Goal: Information Seeking & Learning: Check status

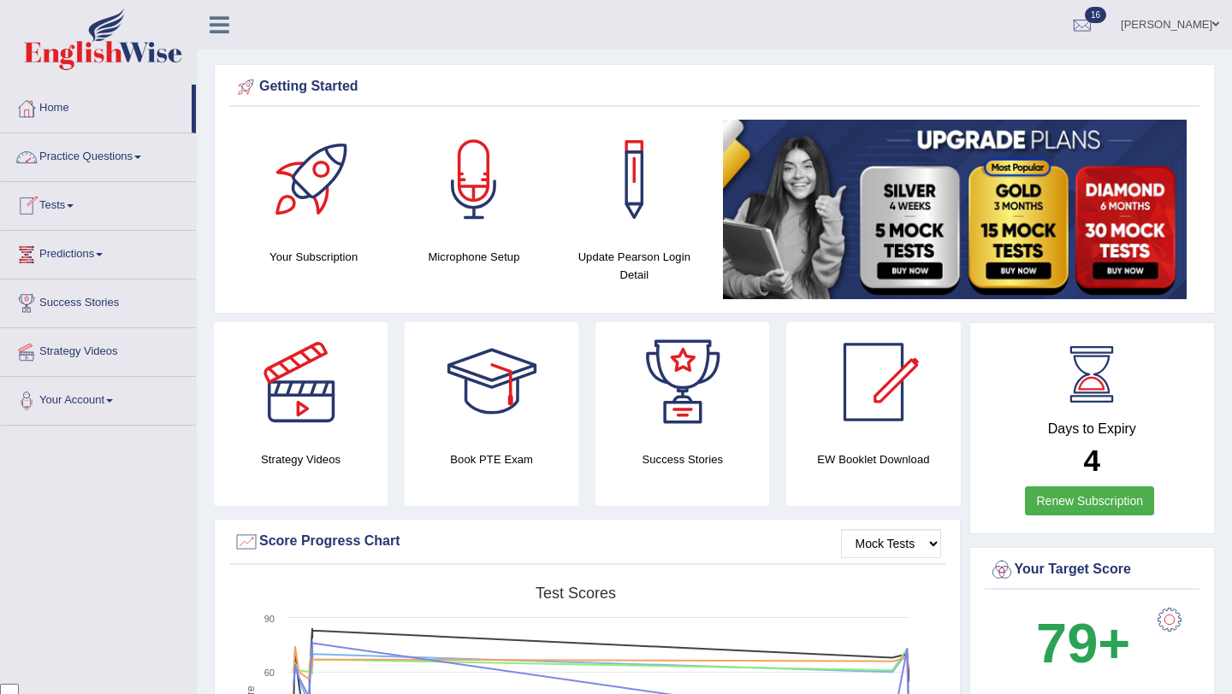
click at [58, 199] on link "Tests" at bounding box center [98, 203] width 195 height 43
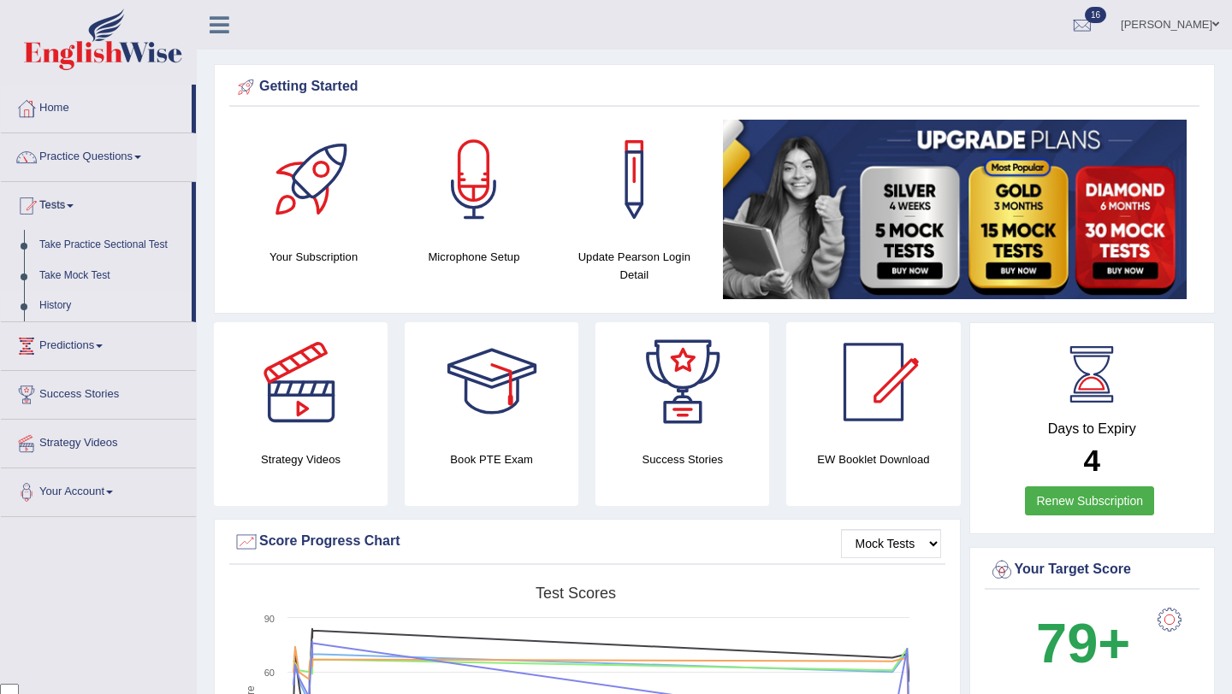
click at [74, 306] on link "History" at bounding box center [112, 306] width 160 height 31
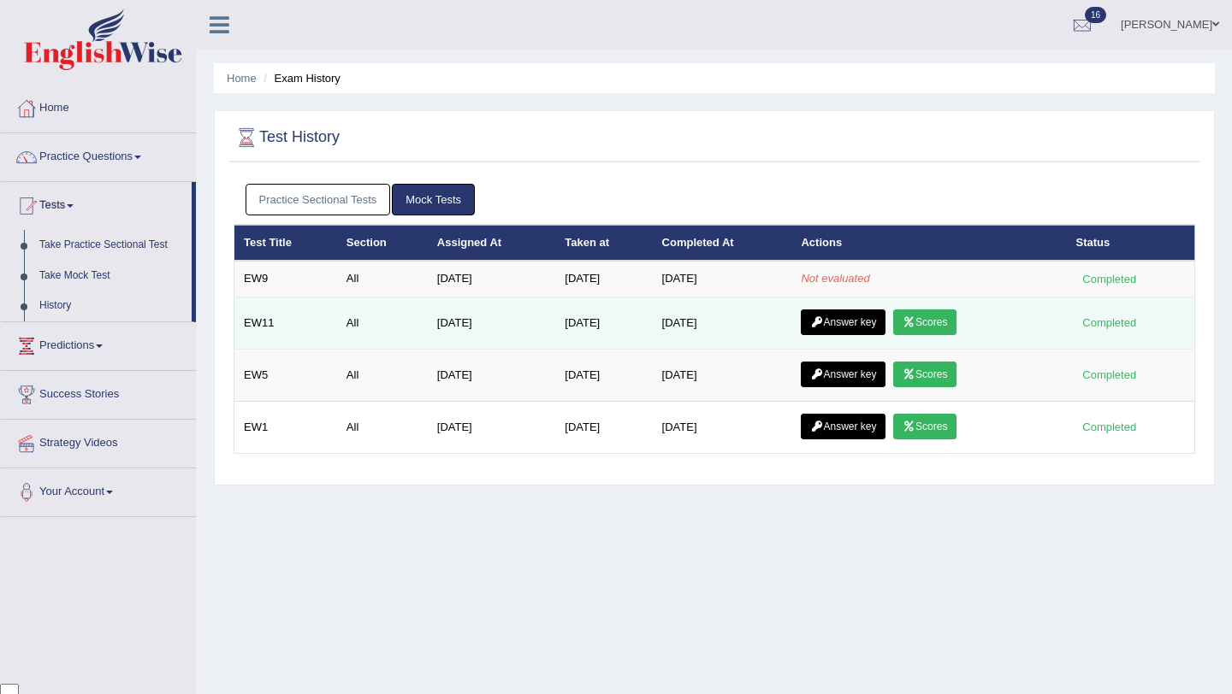
click at [919, 315] on link "Scores" at bounding box center [924, 323] width 63 height 26
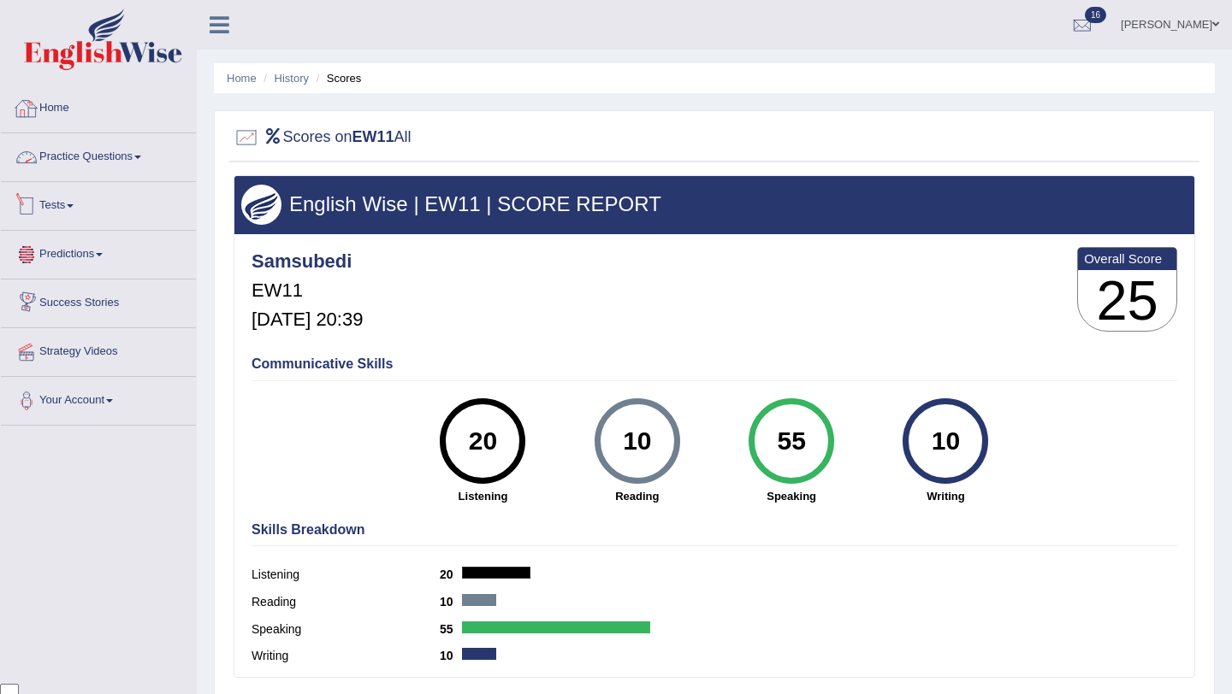
click at [66, 105] on link "Home" at bounding box center [98, 106] width 195 height 43
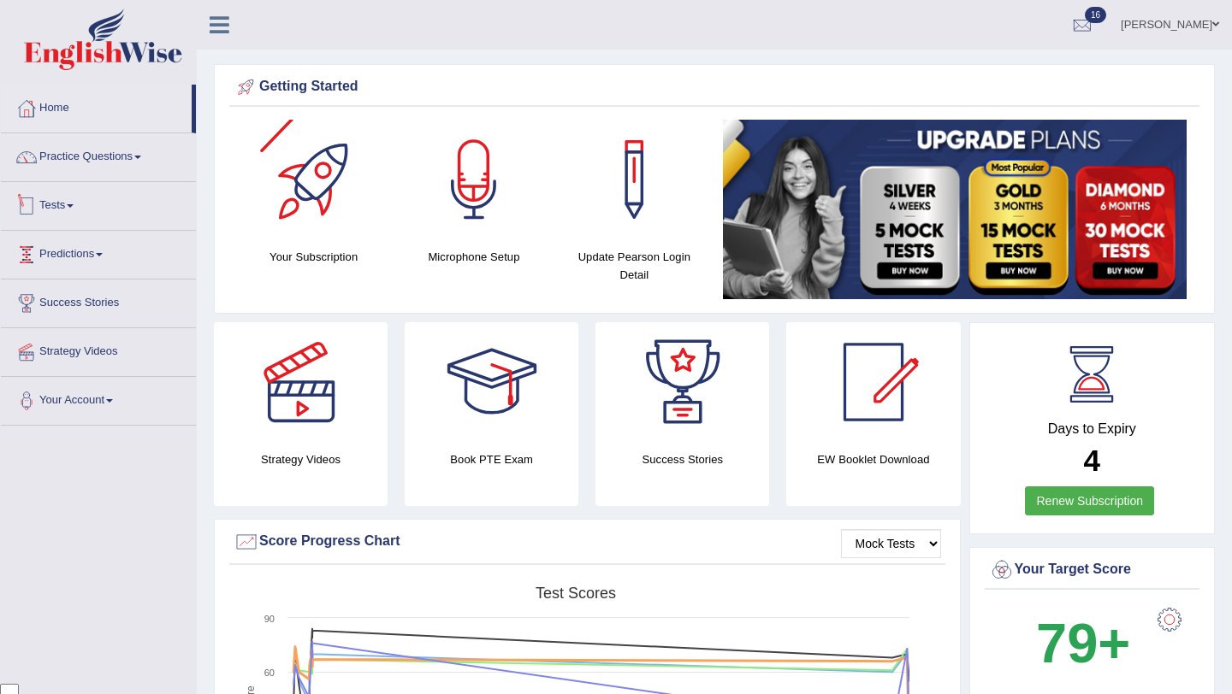
click at [75, 211] on link "Tests" at bounding box center [98, 203] width 195 height 43
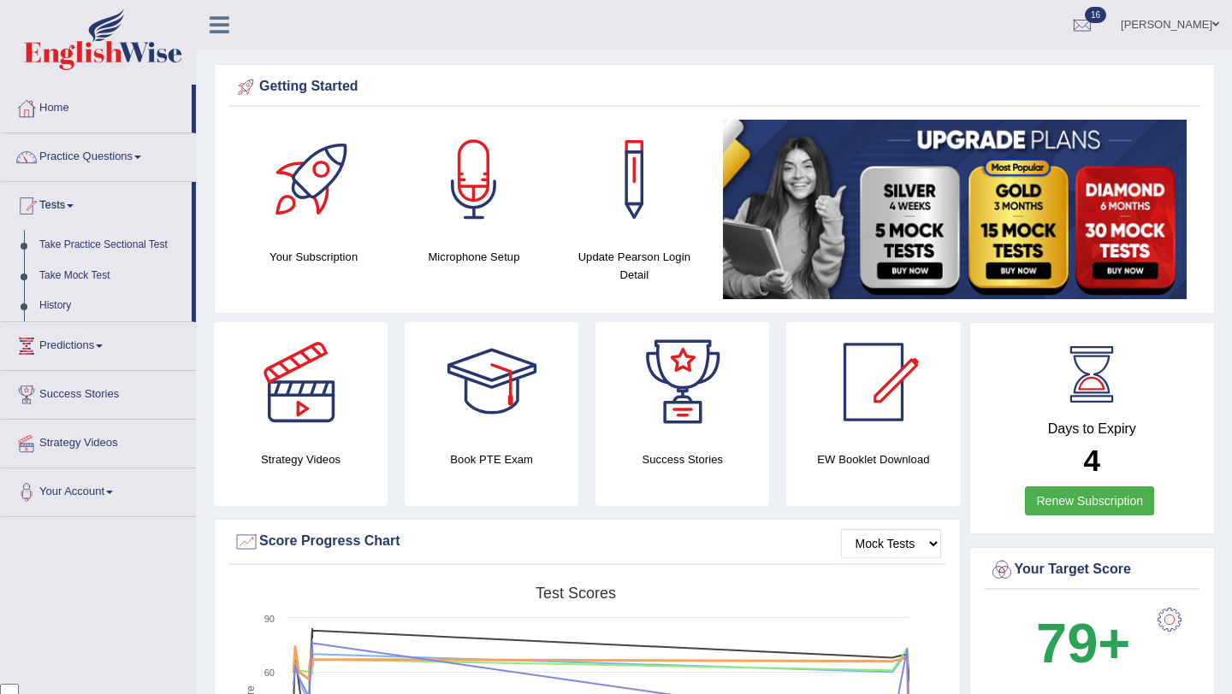
click at [44, 314] on link "History" at bounding box center [112, 306] width 160 height 31
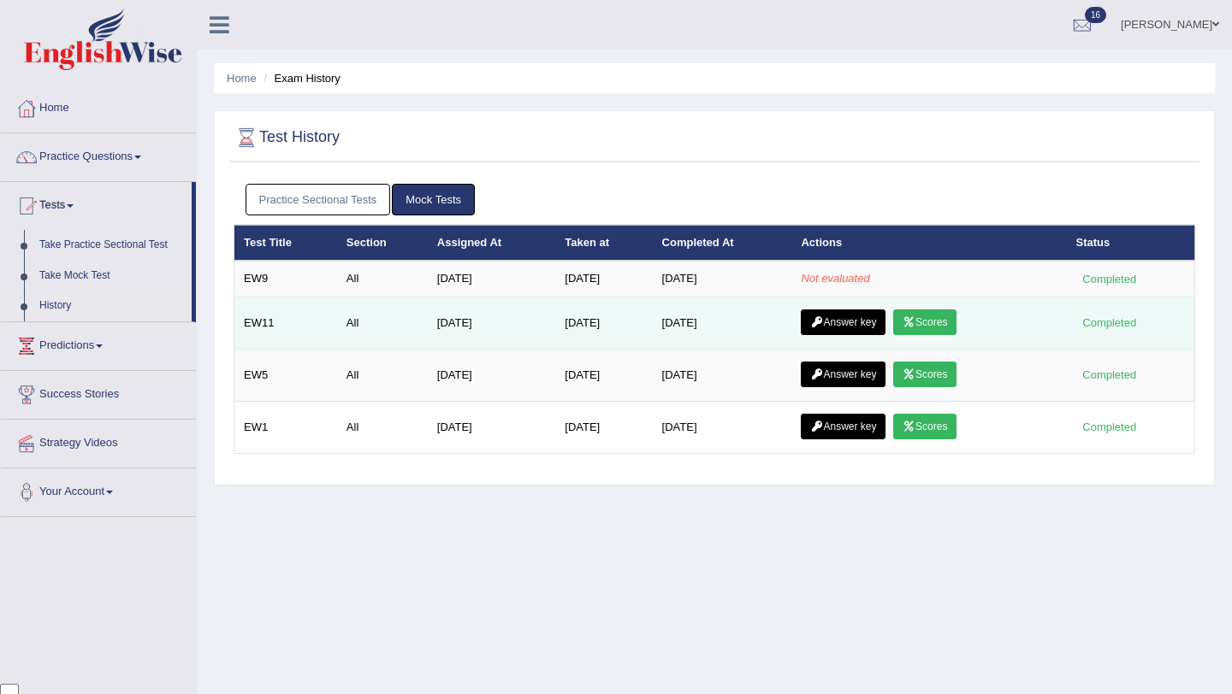
click at [850, 318] on link "Answer key" at bounding box center [843, 323] width 85 height 26
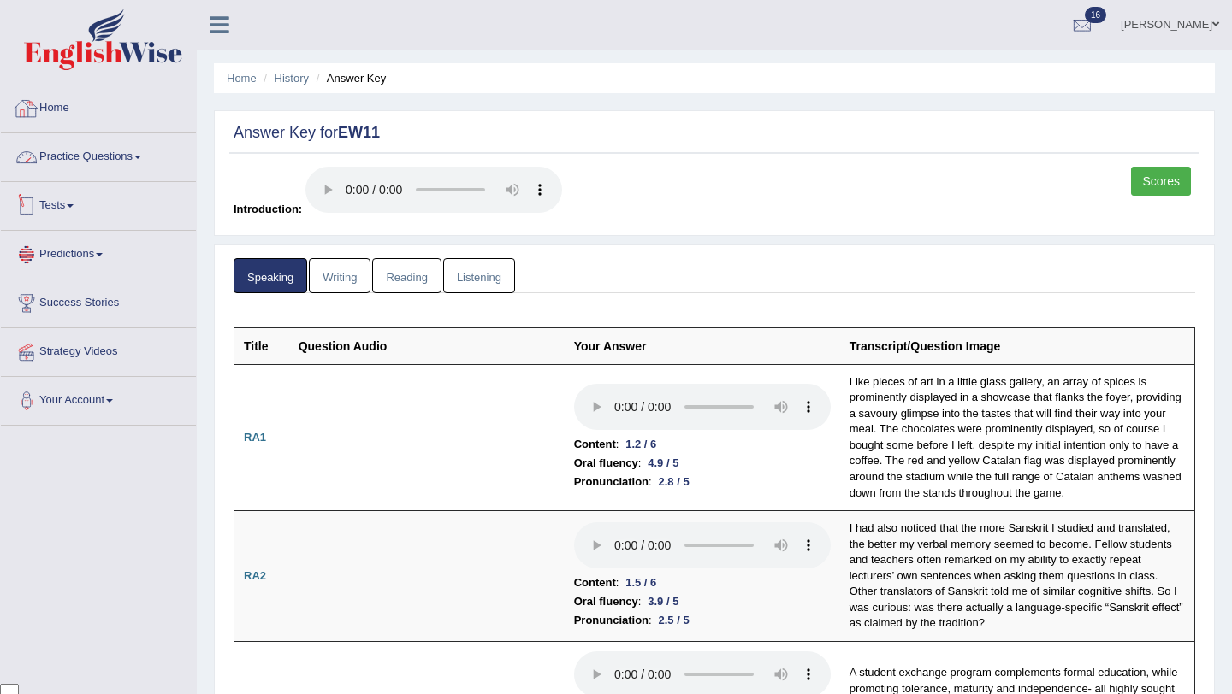
click at [51, 96] on link "Home" at bounding box center [98, 106] width 195 height 43
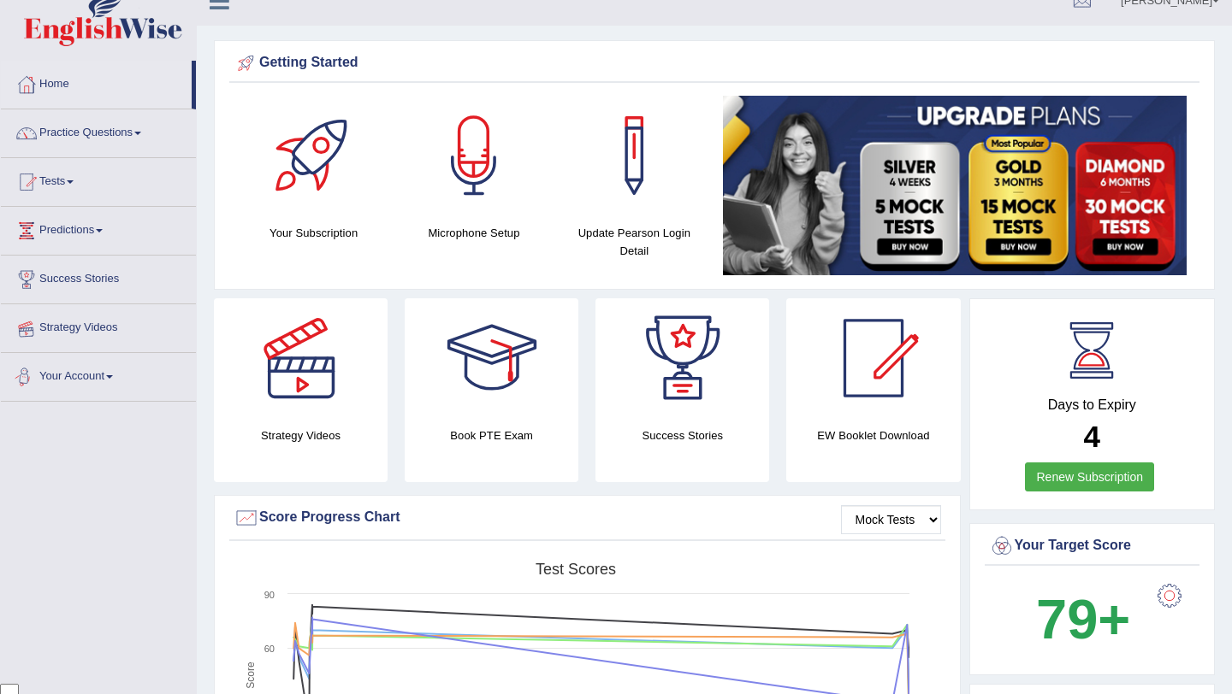
scroll to position [22, 0]
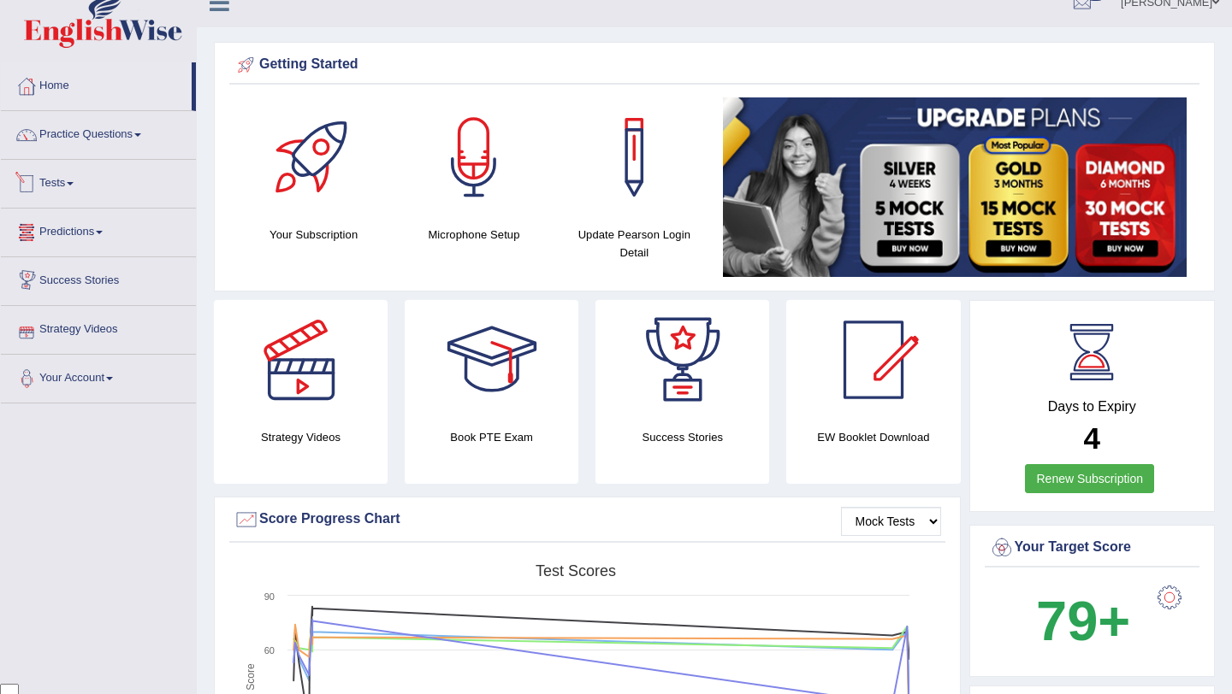
click at [87, 186] on link "Tests" at bounding box center [98, 181] width 195 height 43
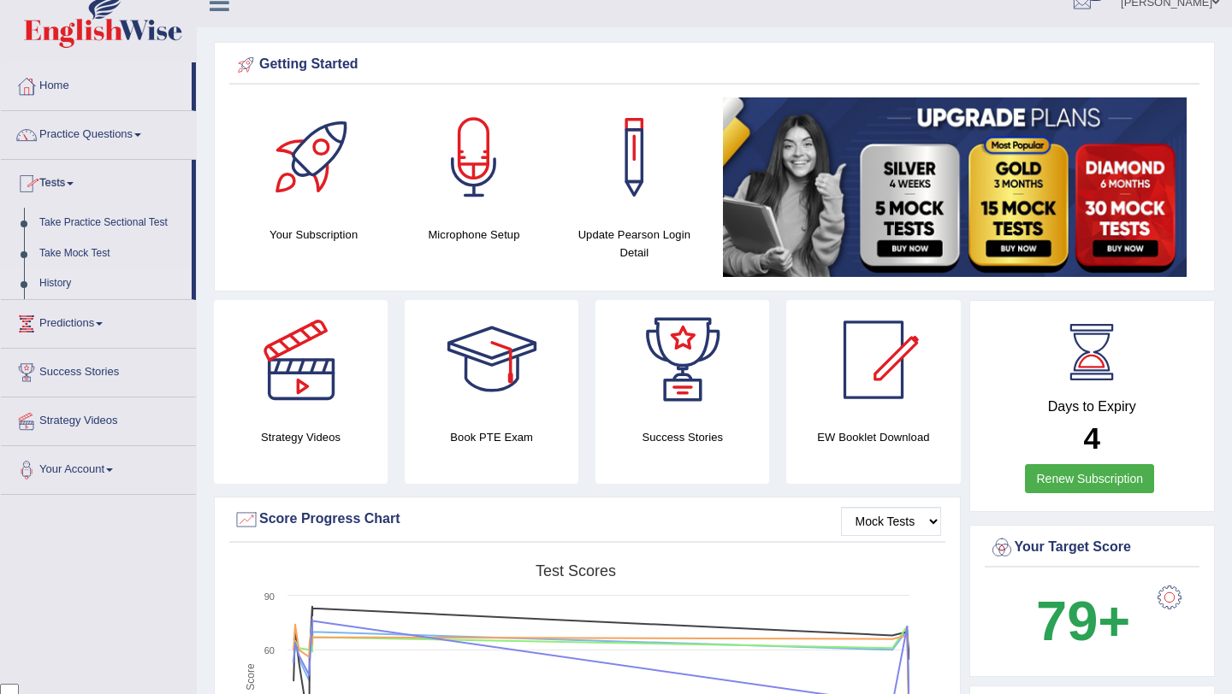
click at [77, 291] on link "History" at bounding box center [112, 284] width 160 height 31
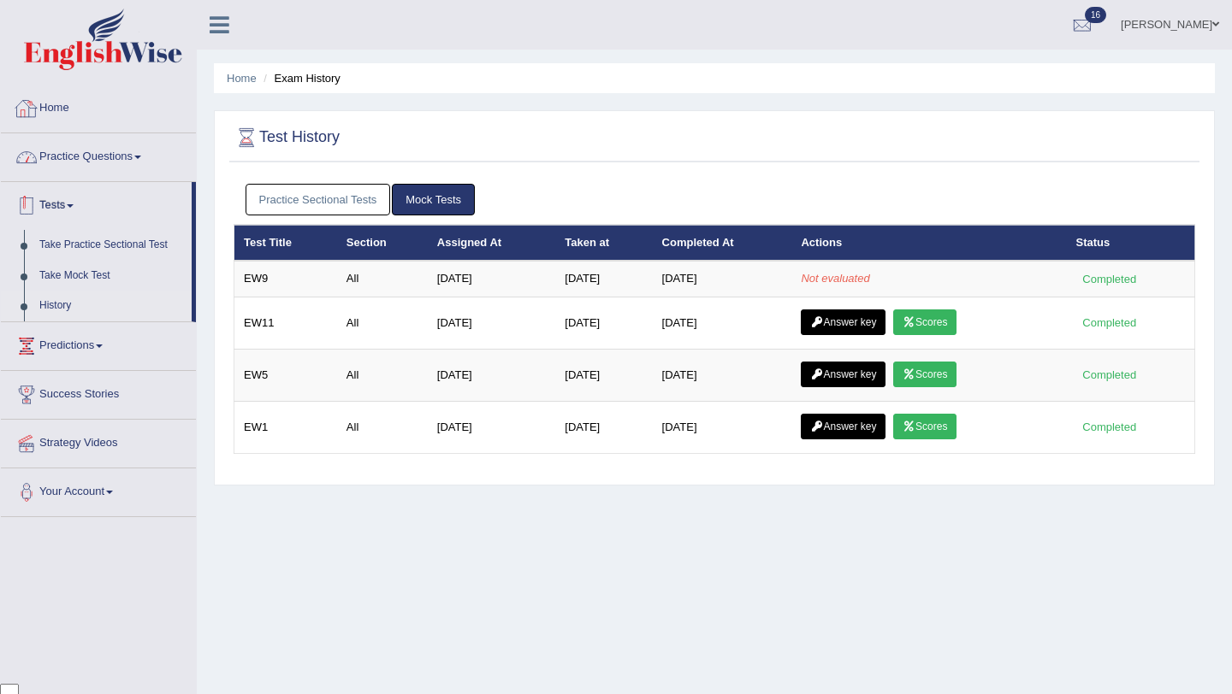
click at [60, 105] on link "Home" at bounding box center [98, 106] width 195 height 43
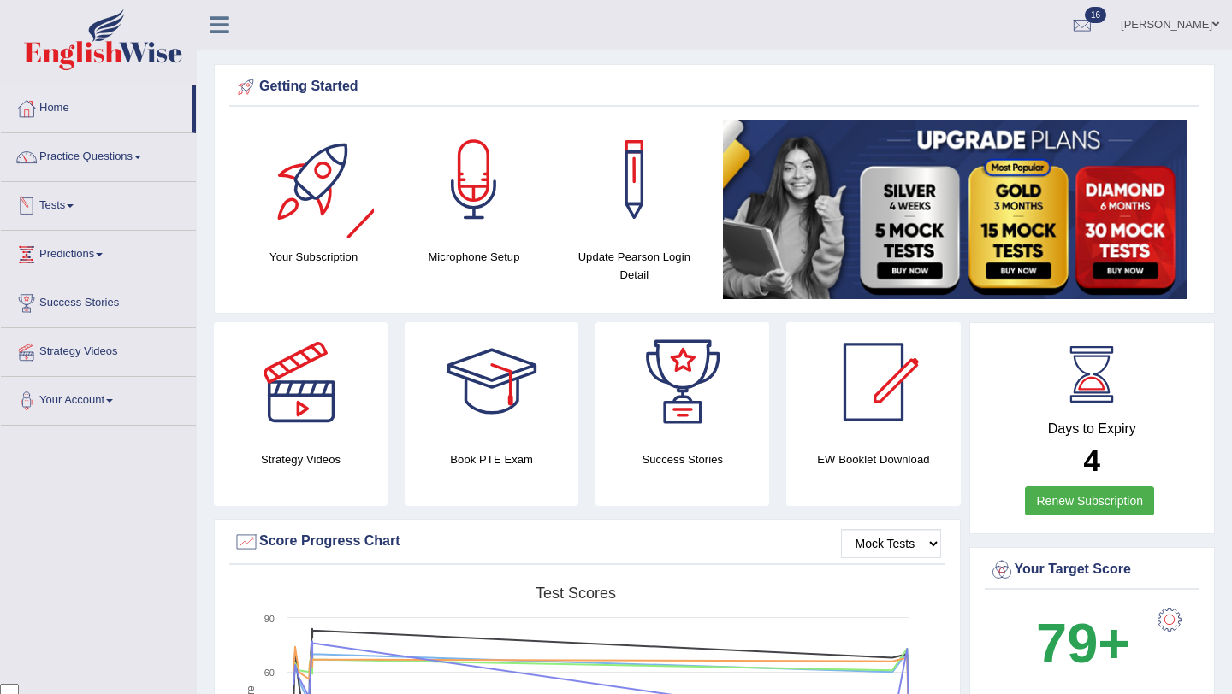
click at [1083, 500] on link "Renew Subscription" at bounding box center [1089, 501] width 129 height 29
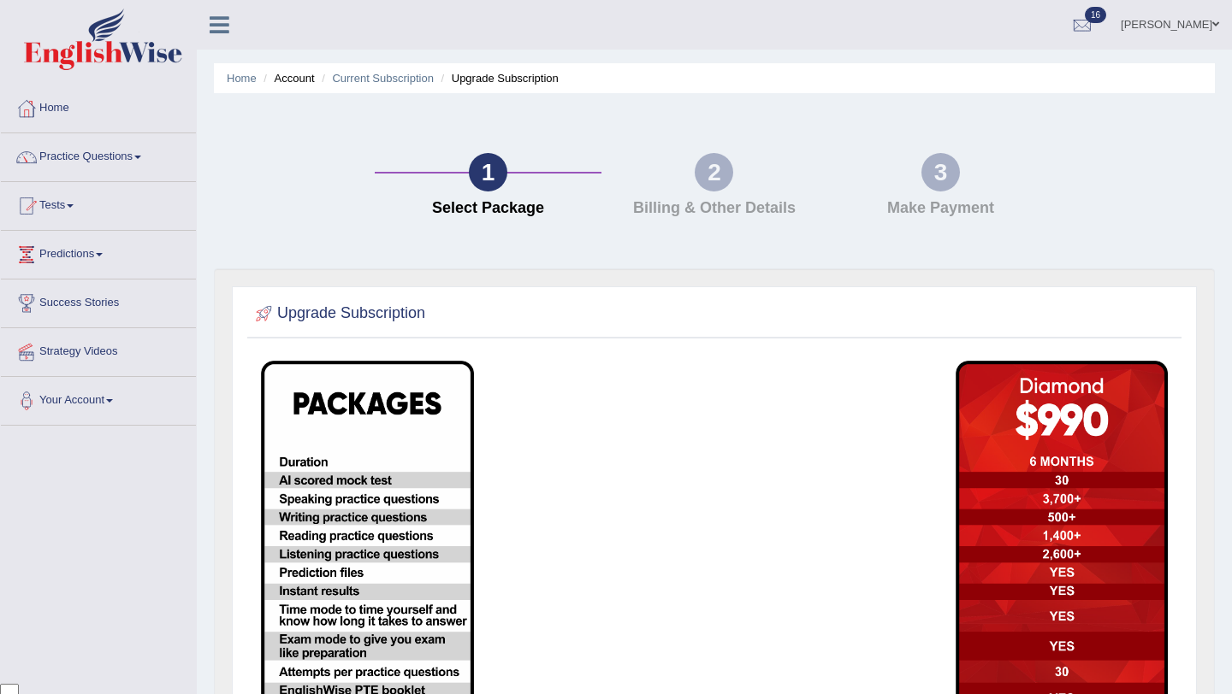
click at [586, 518] on td at bounding box center [599, 600] width 232 height 497
click at [330, 483] on img at bounding box center [367, 600] width 213 height 478
click at [708, 184] on div "2" at bounding box center [713, 172] width 38 height 38
click at [75, 108] on link "Home" at bounding box center [98, 106] width 195 height 43
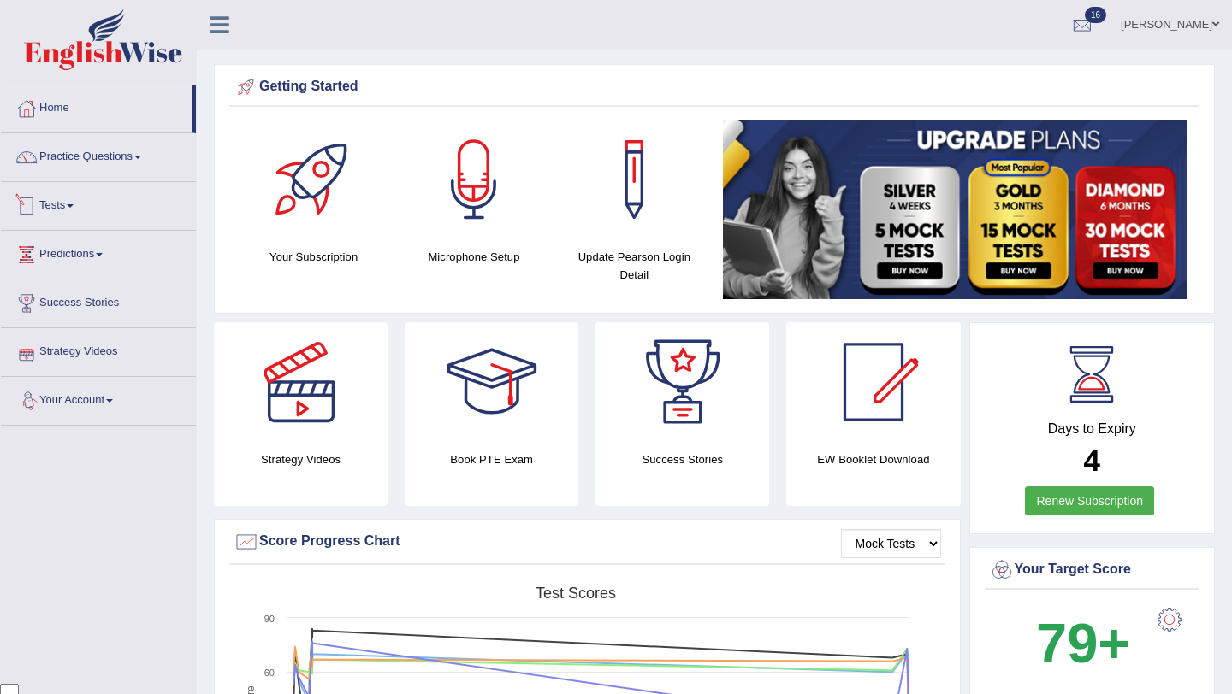
click at [81, 206] on link "Tests" at bounding box center [98, 203] width 195 height 43
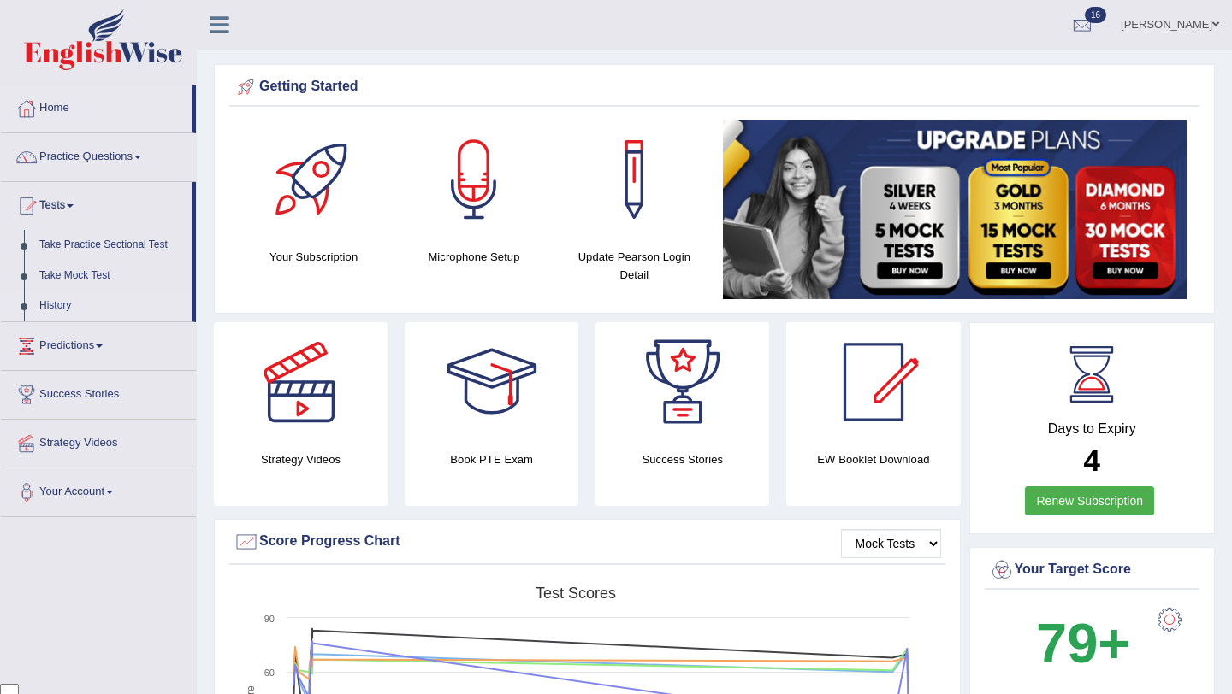
click at [57, 308] on link "History" at bounding box center [112, 306] width 160 height 31
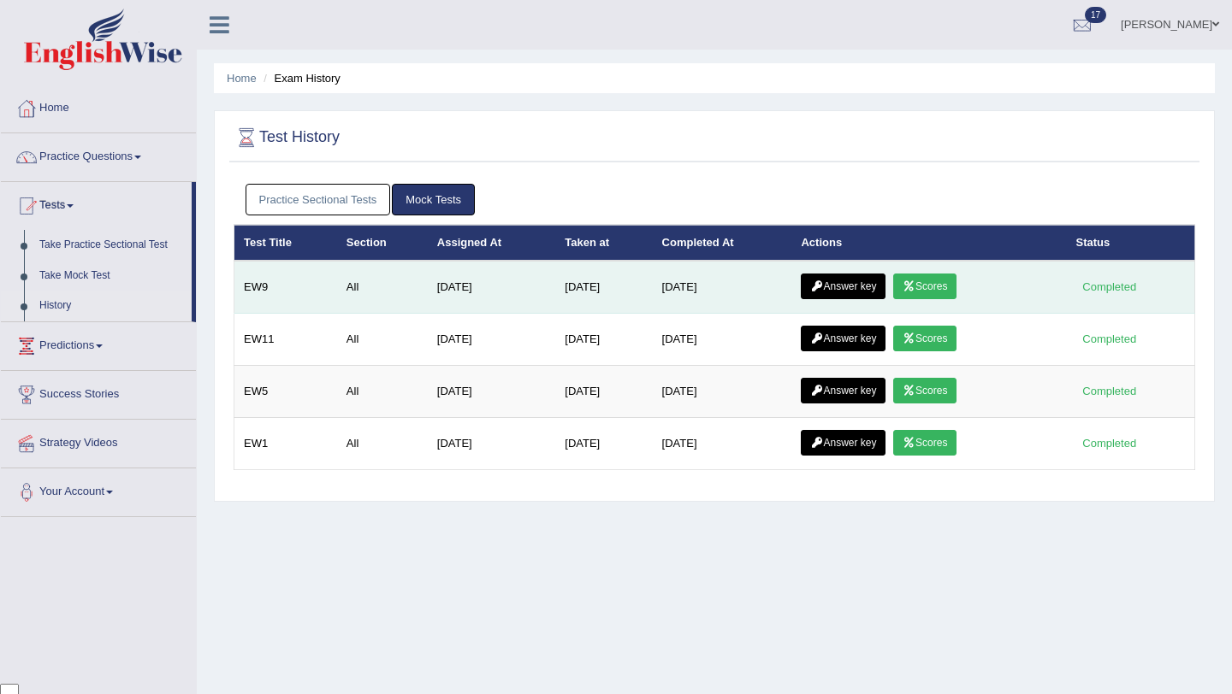
click at [933, 271] on td "Answer key Scores" at bounding box center [928, 287] width 275 height 53
click at [933, 298] on link "Scores" at bounding box center [924, 287] width 63 height 26
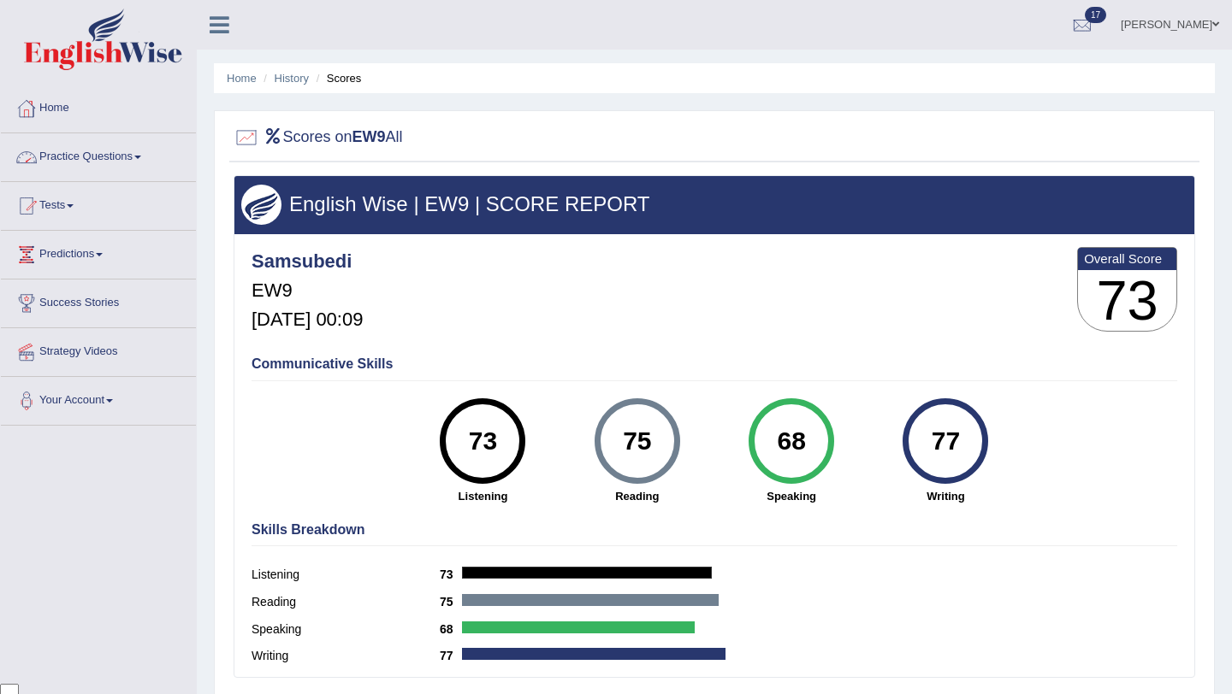
click at [327, 139] on h2 "Scores on EW9 All" at bounding box center [317, 138] width 169 height 26
click at [50, 119] on link "Home" at bounding box center [98, 106] width 195 height 43
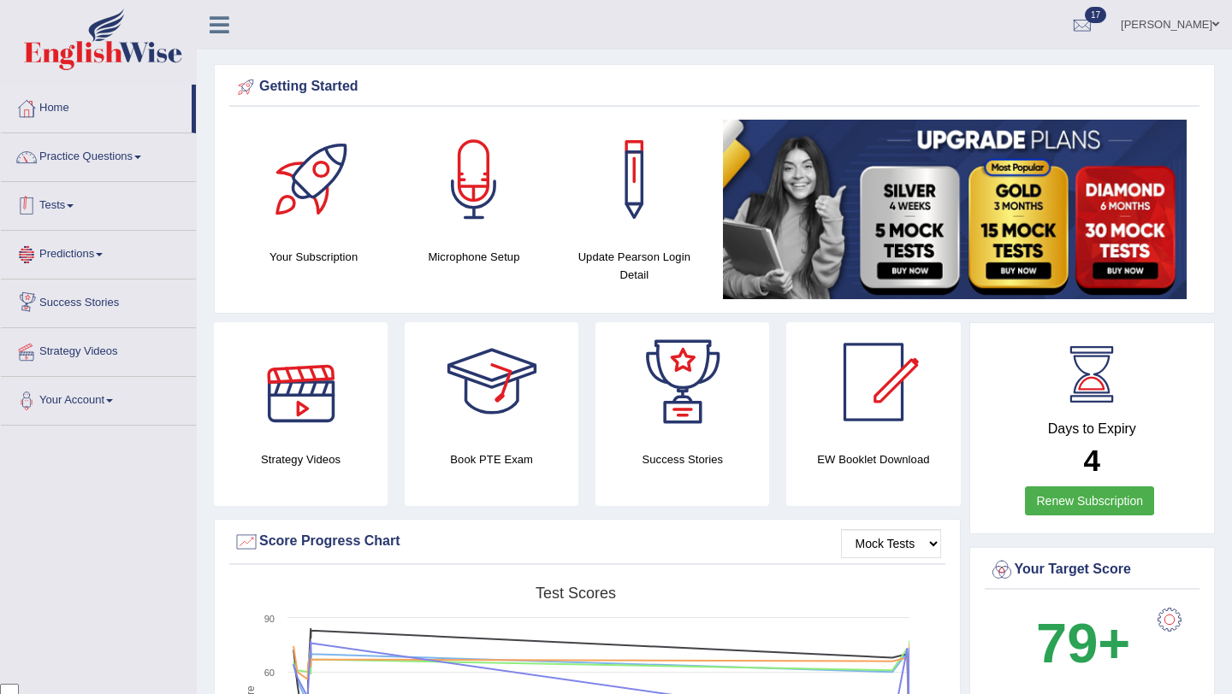
click at [80, 212] on link "Tests" at bounding box center [98, 203] width 195 height 43
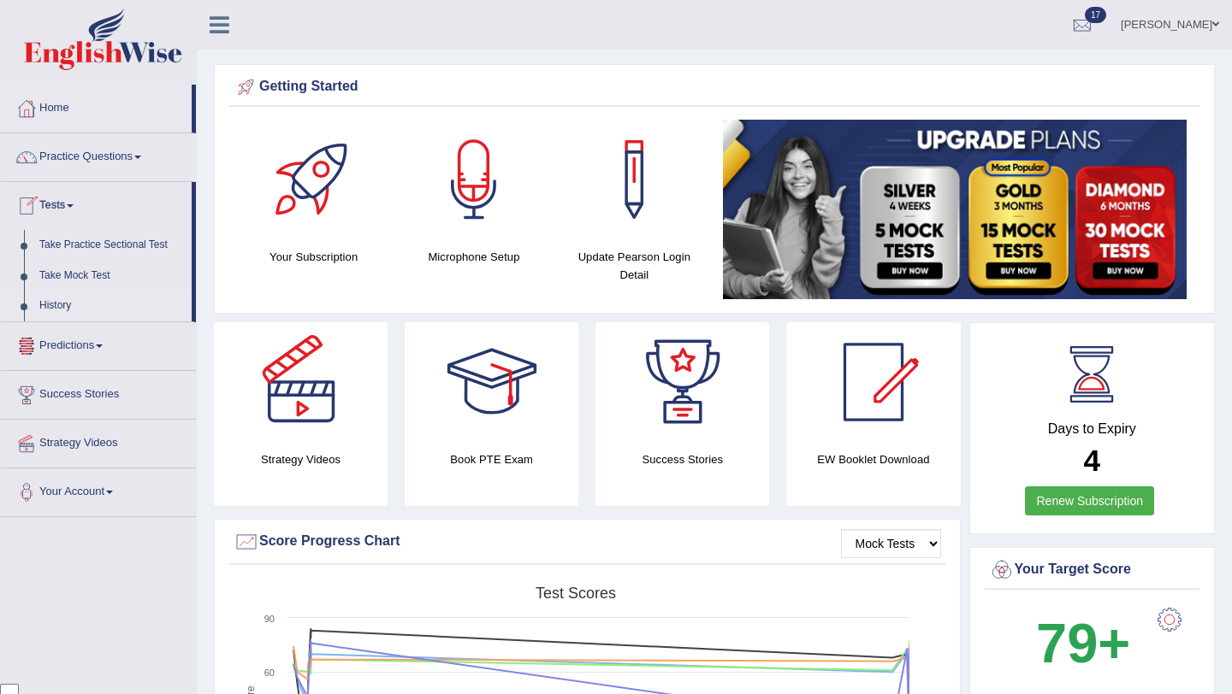
click at [75, 317] on link "History" at bounding box center [112, 306] width 160 height 31
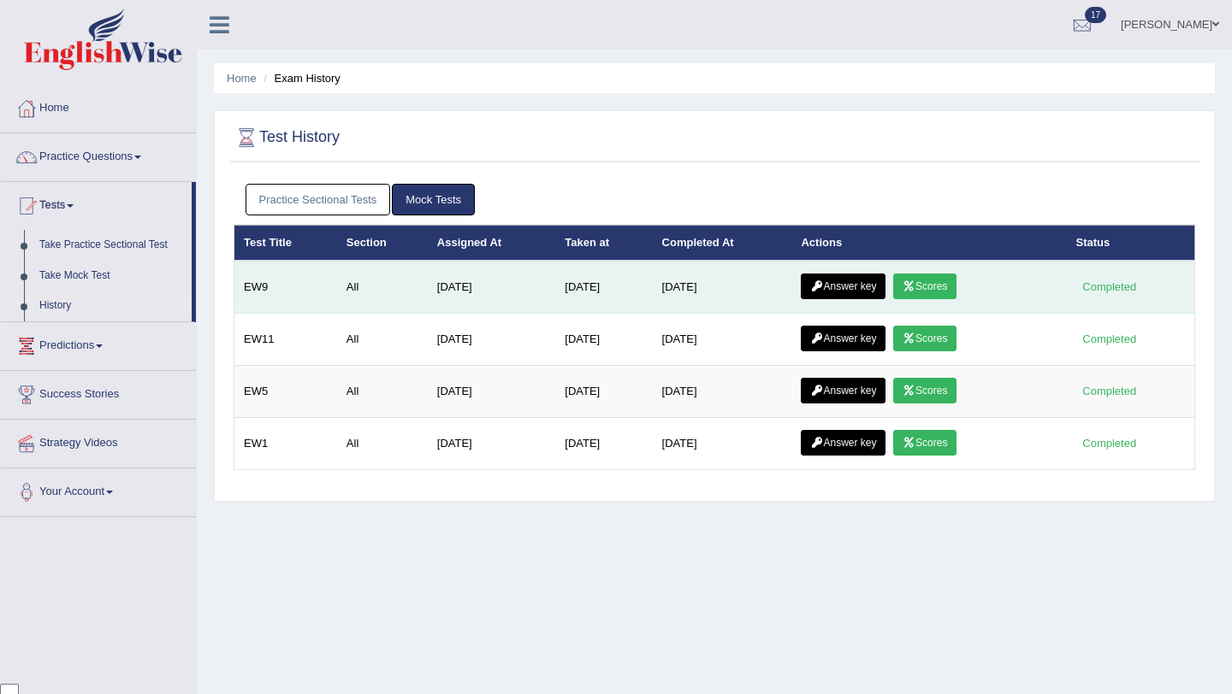
click at [855, 289] on link "Answer key" at bounding box center [843, 287] width 85 height 26
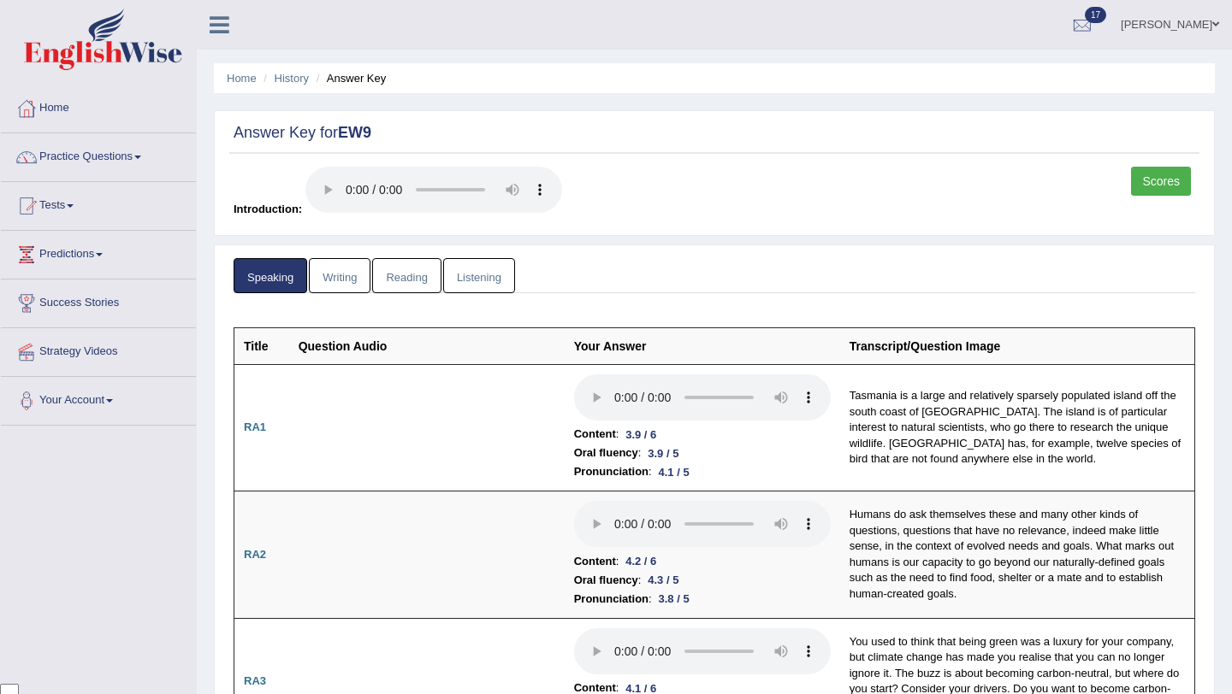
click at [350, 277] on link "Writing" at bounding box center [340, 275] width 62 height 35
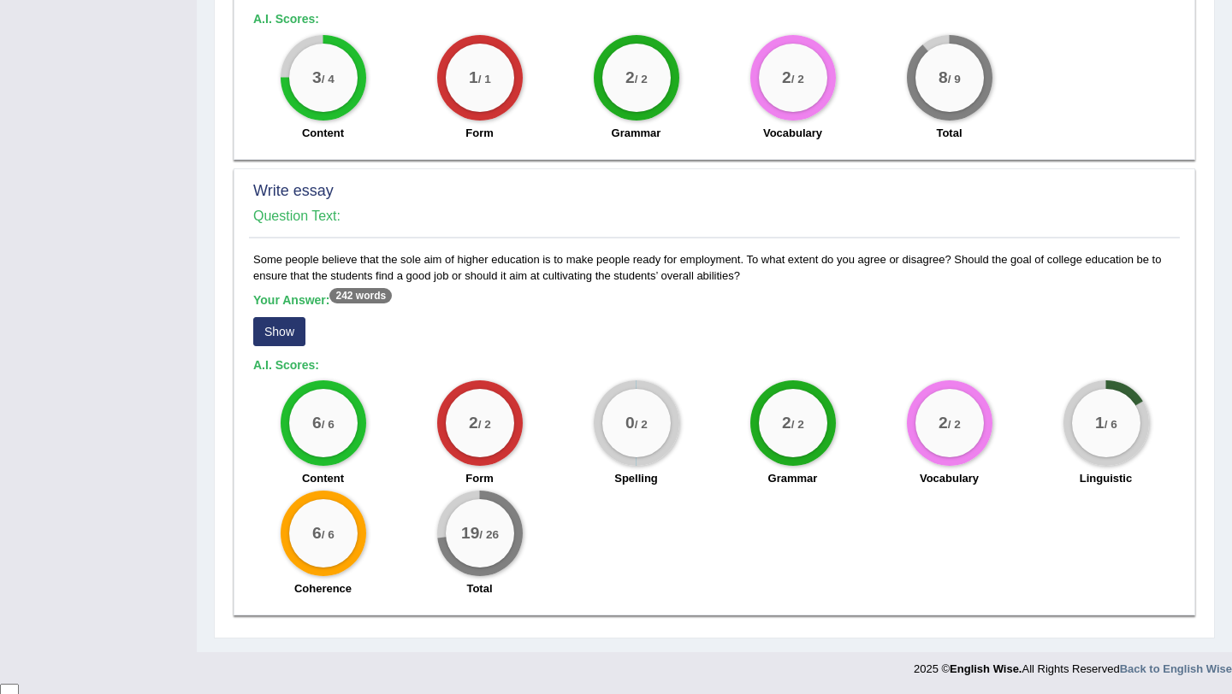
scroll to position [1145, 0]
click at [292, 327] on button "Show" at bounding box center [279, 330] width 52 height 29
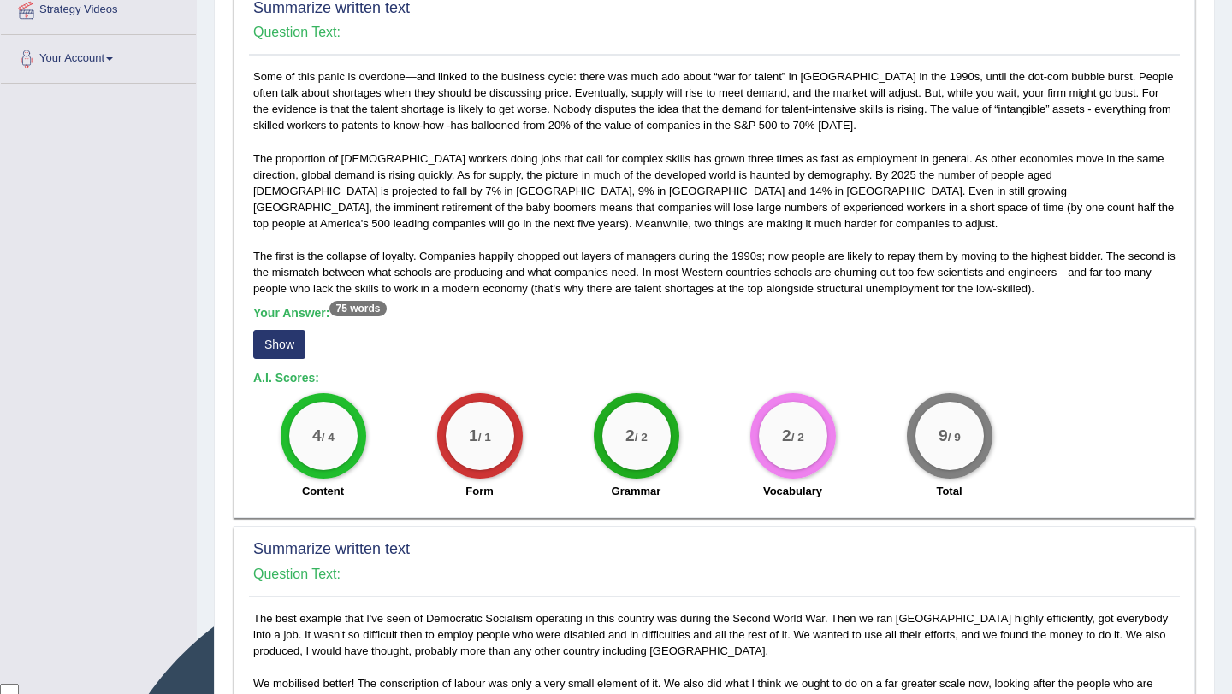
scroll to position [0, 0]
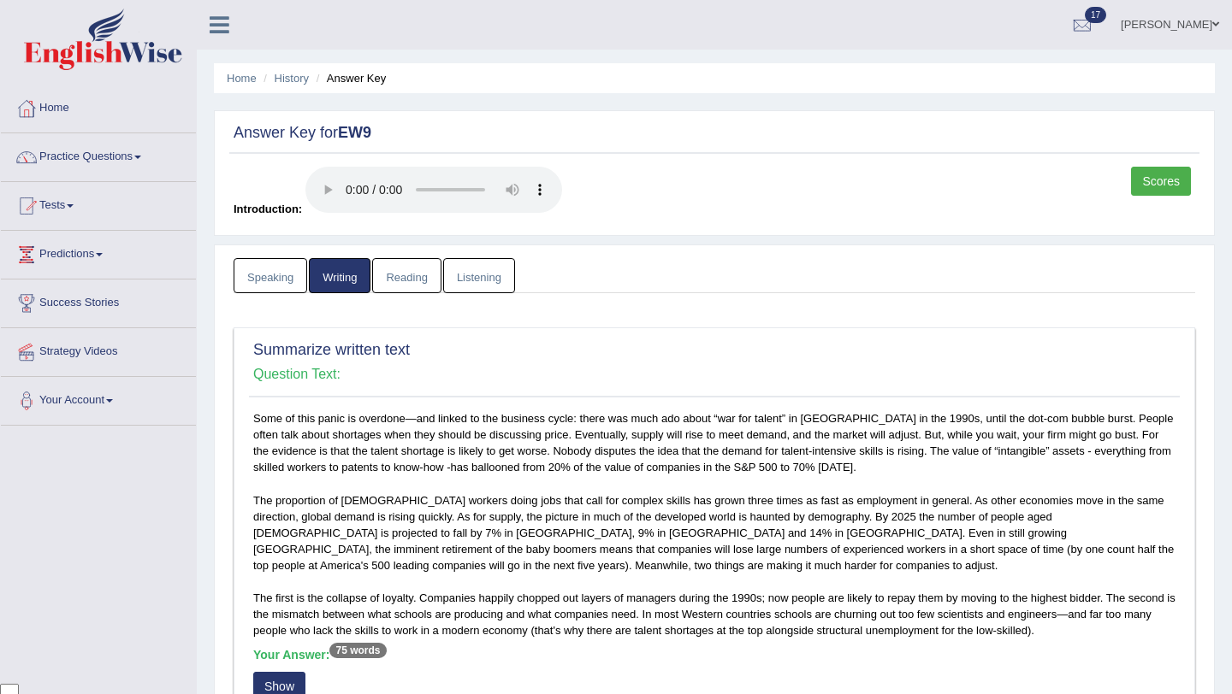
click at [414, 284] on link "Reading" at bounding box center [406, 275] width 68 height 35
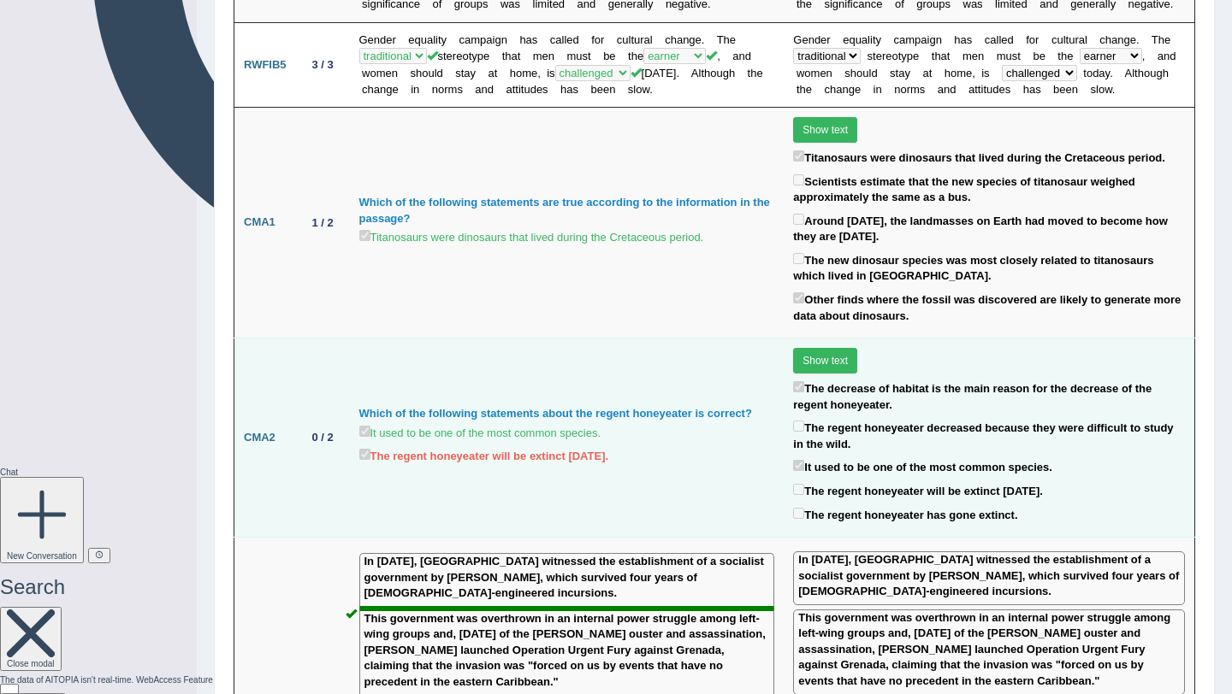
scroll to position [1518, 0]
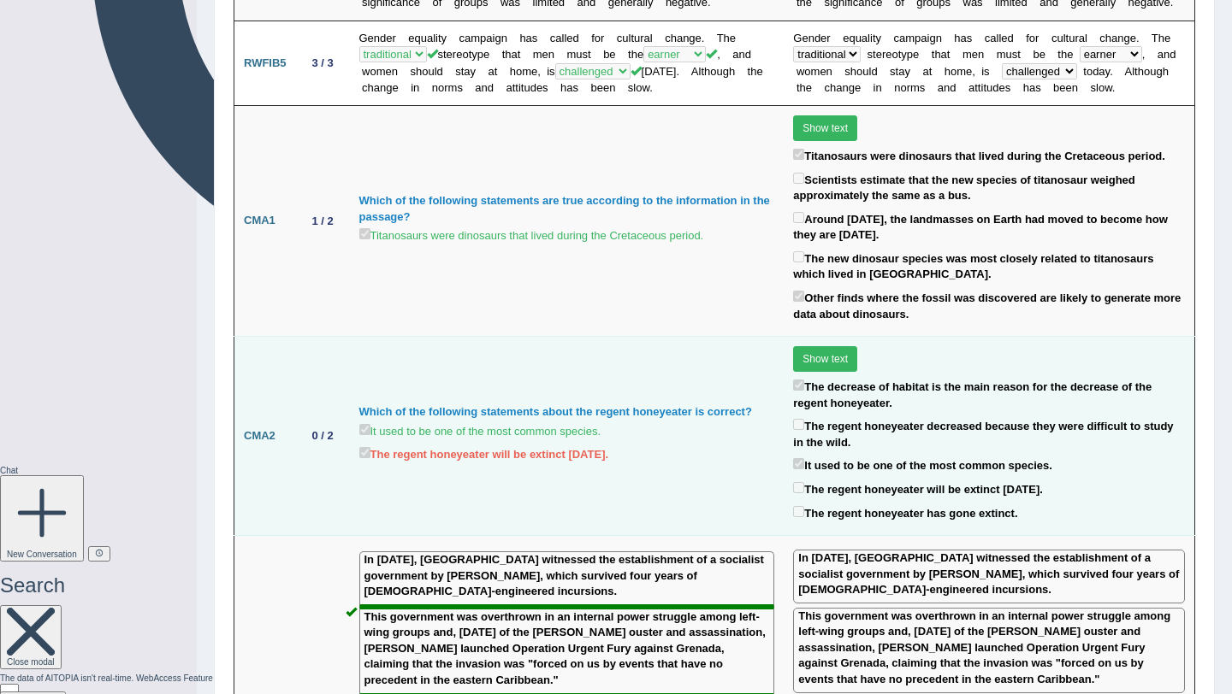
click at [827, 346] on button "Show text" at bounding box center [825, 359] width 64 height 26
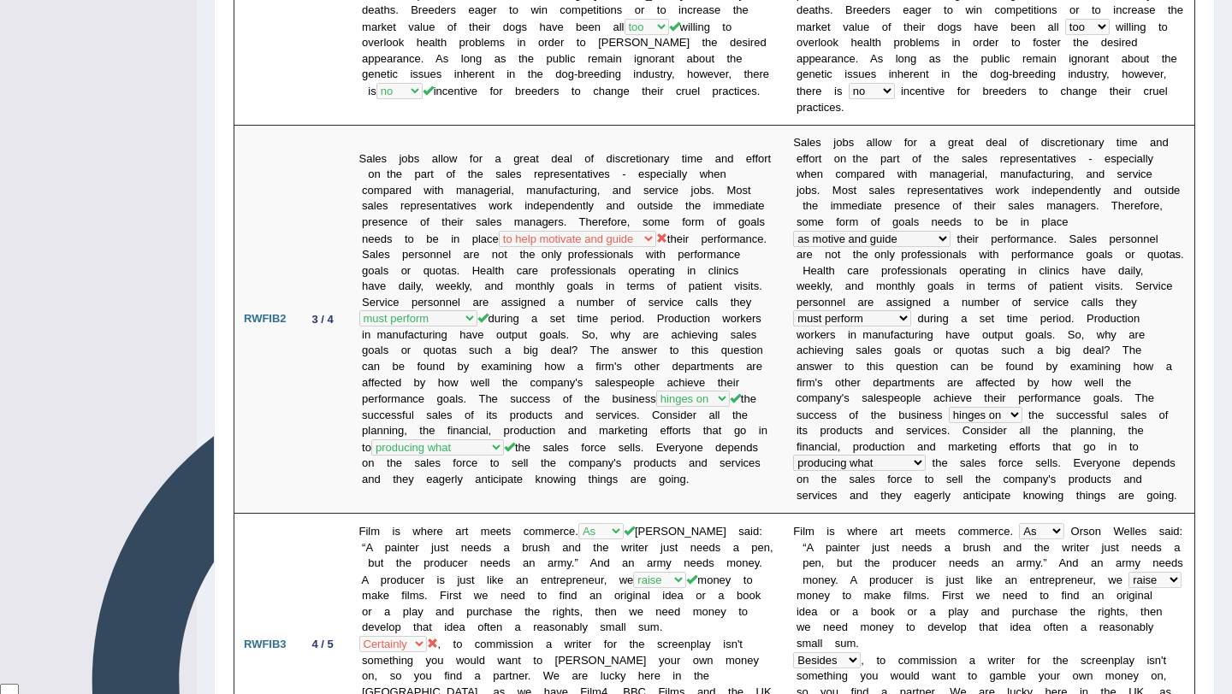
scroll to position [0, 0]
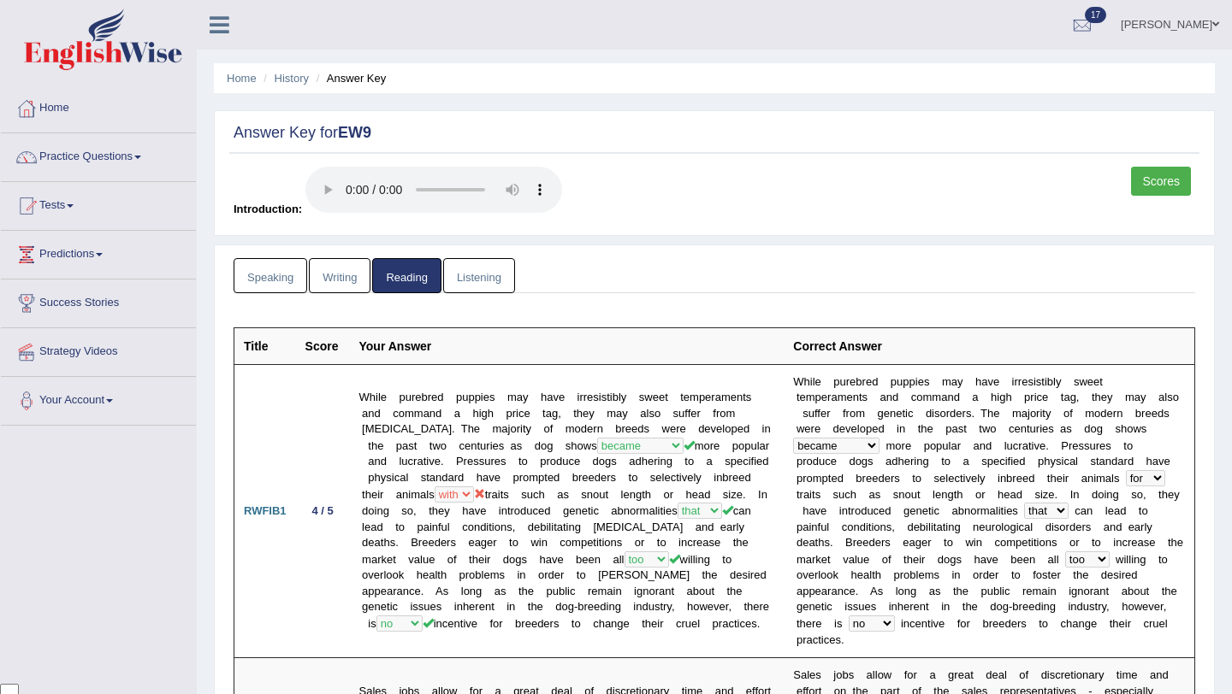
click at [497, 281] on link "Listening" at bounding box center [479, 275] width 72 height 35
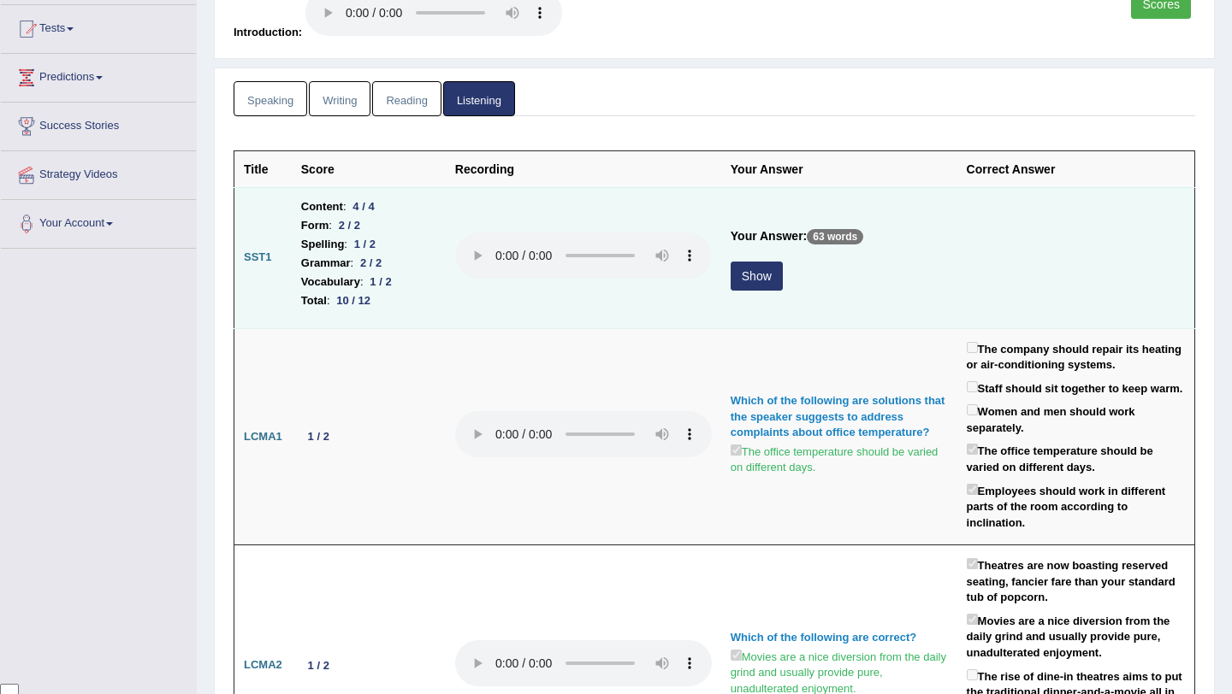
scroll to position [180, 0]
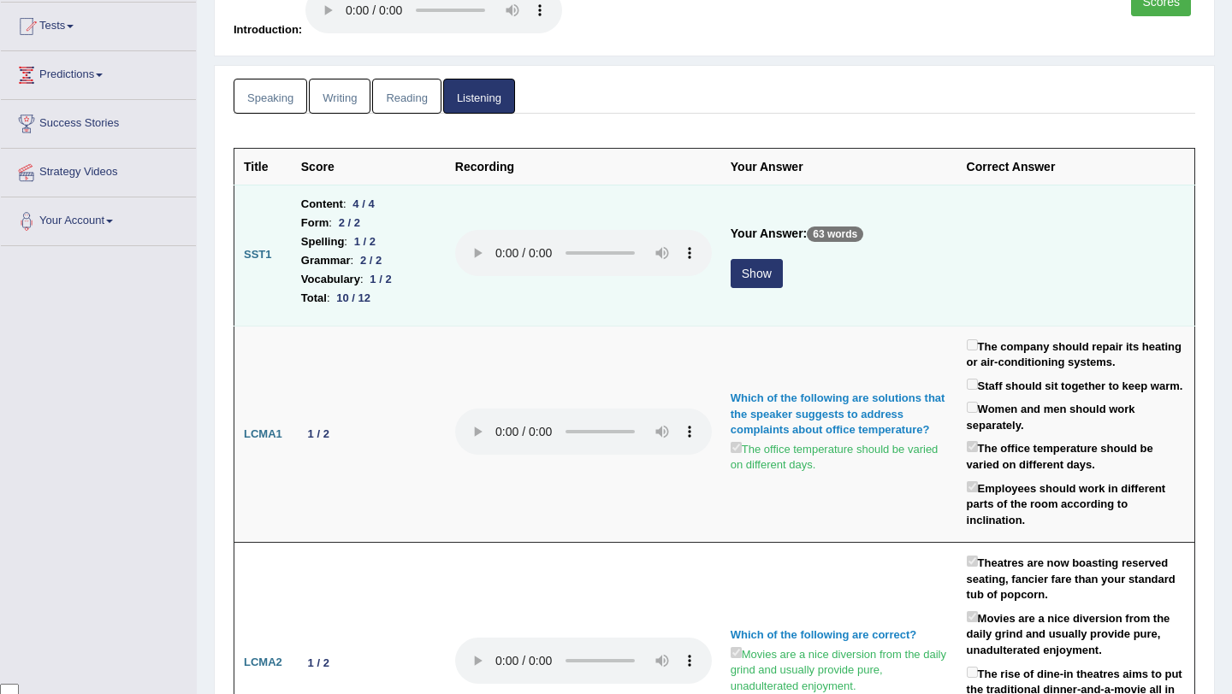
click at [772, 278] on button "Show" at bounding box center [756, 273] width 52 height 29
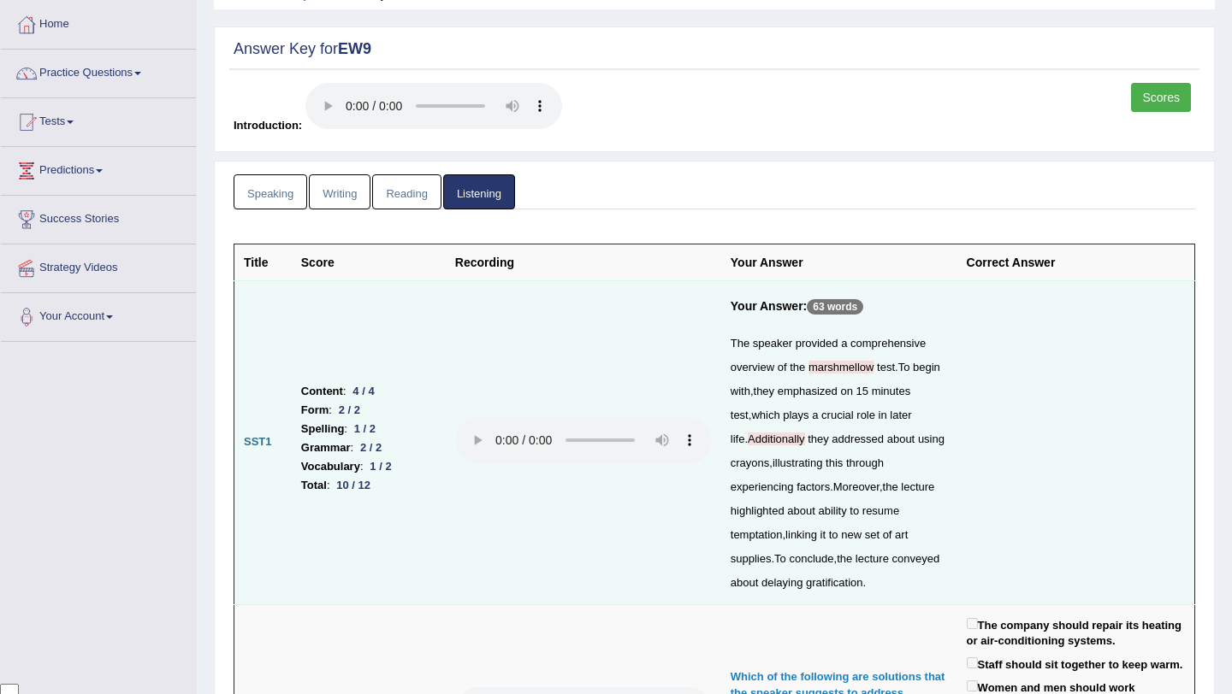
scroll to position [0, 0]
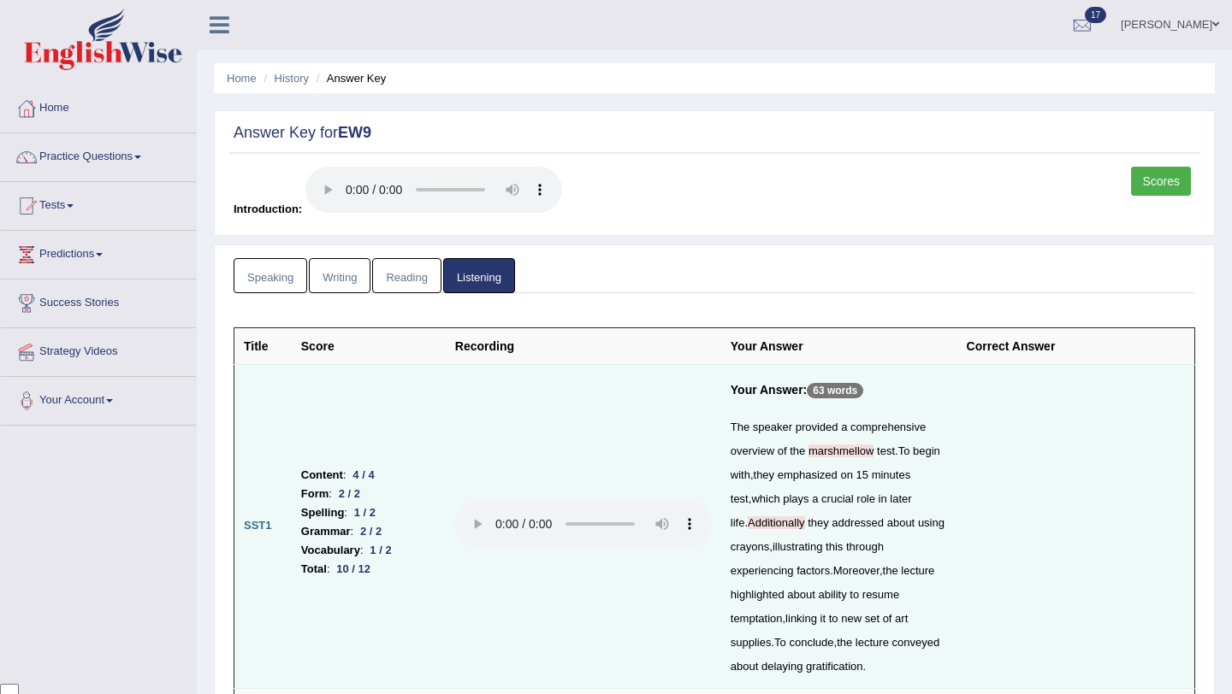
click at [417, 287] on link "Reading" at bounding box center [406, 275] width 68 height 35
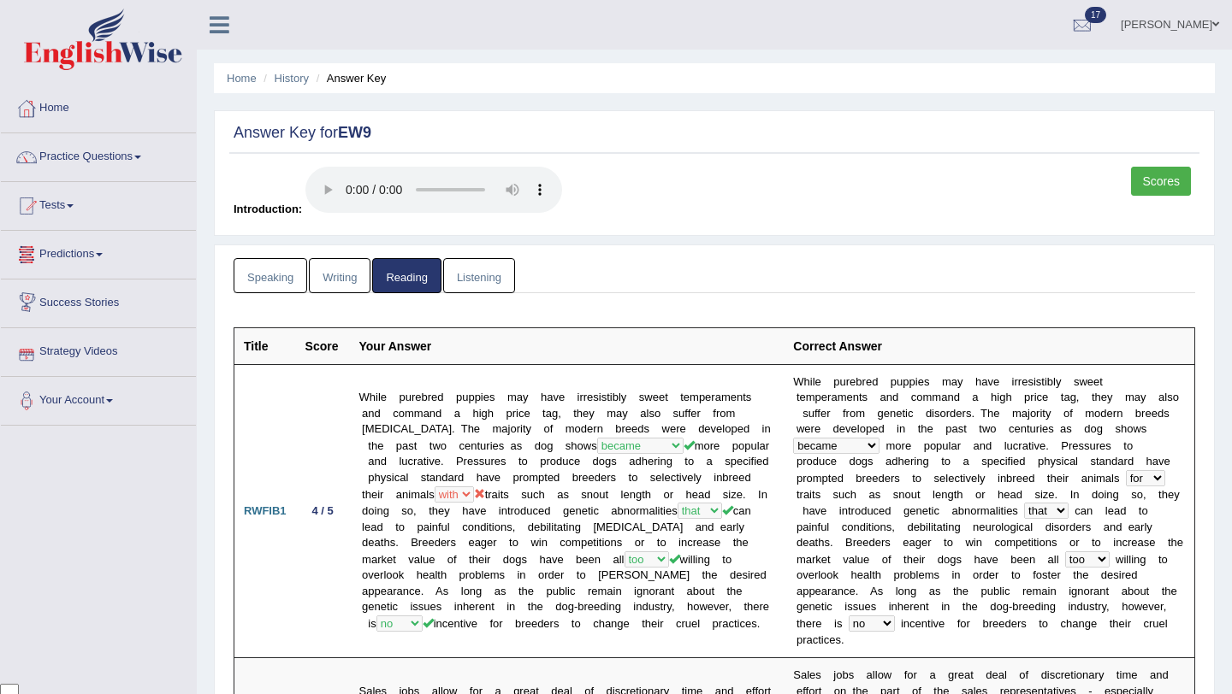
click at [352, 289] on link "Writing" at bounding box center [340, 275] width 62 height 35
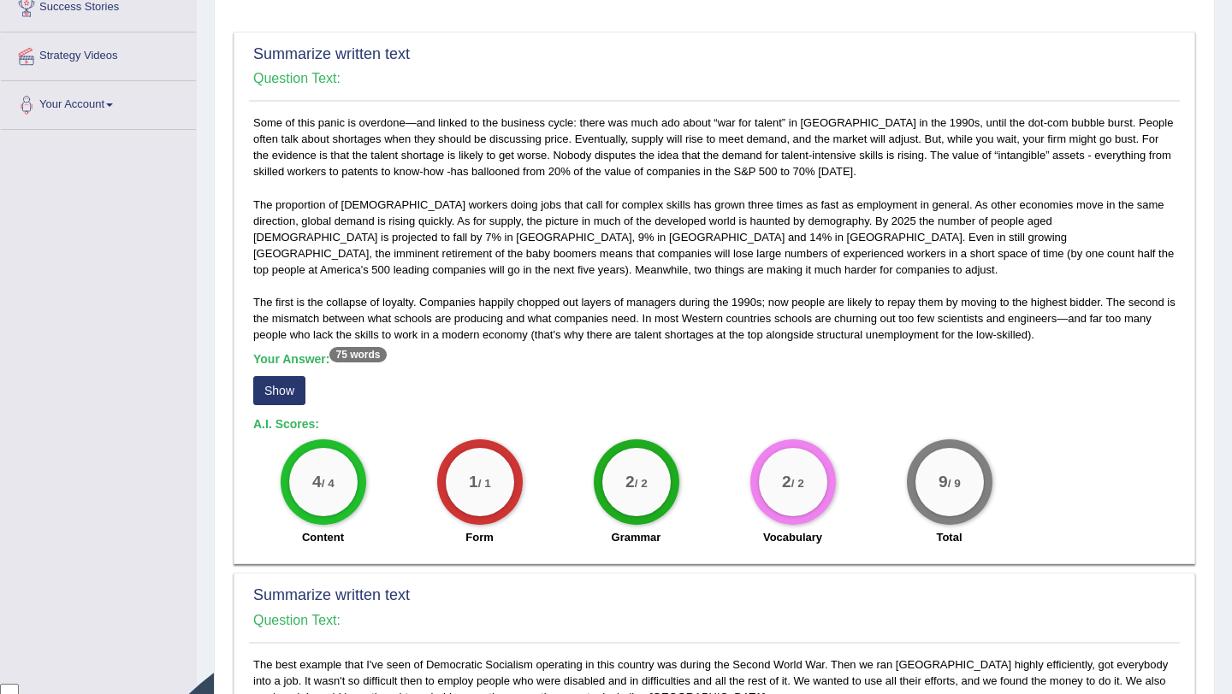
scroll to position [301, 0]
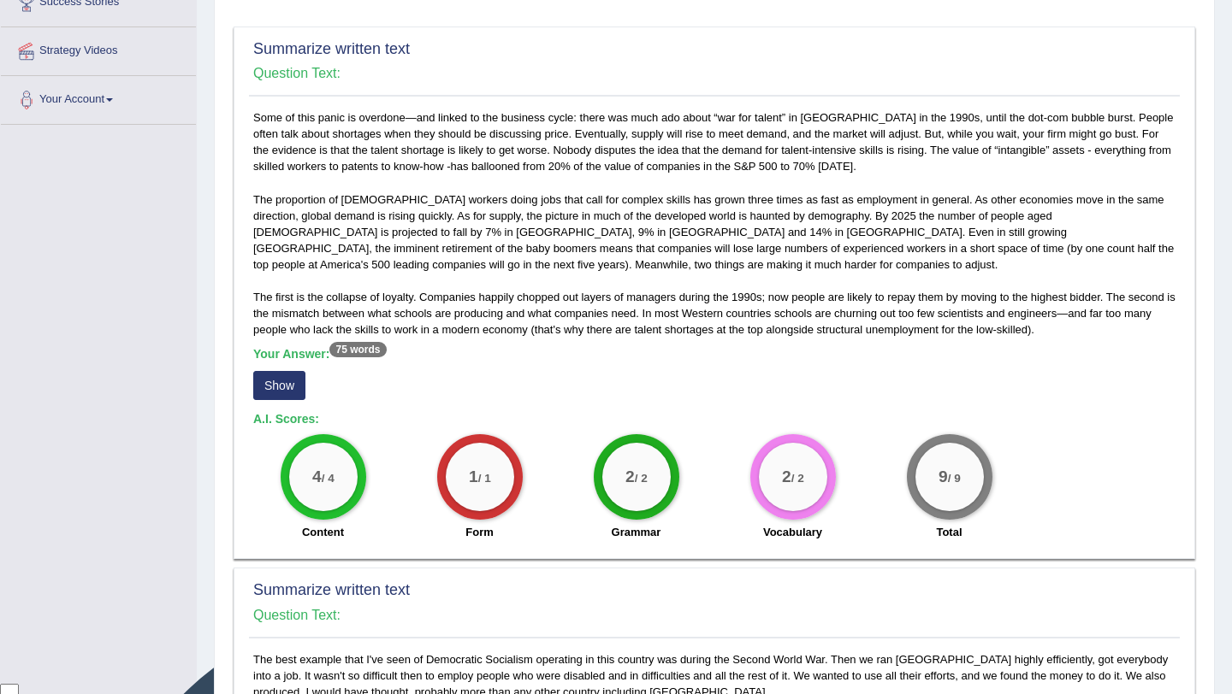
click at [271, 382] on button "Show" at bounding box center [279, 385] width 52 height 29
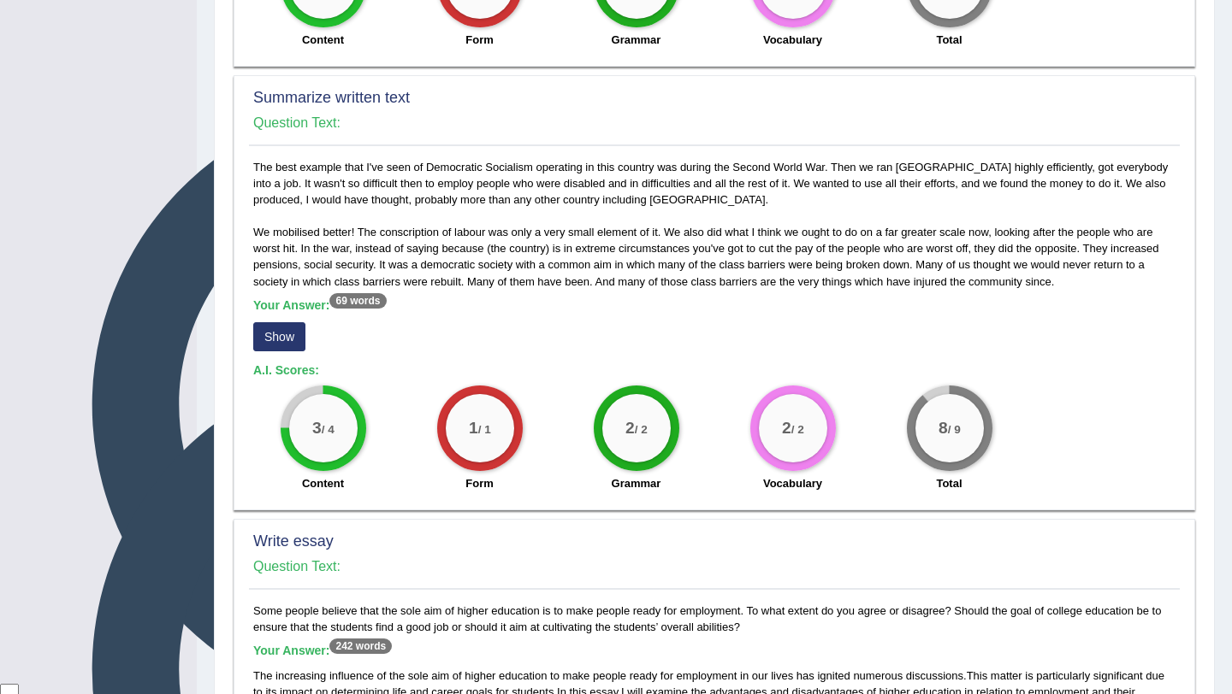
scroll to position [811, 0]
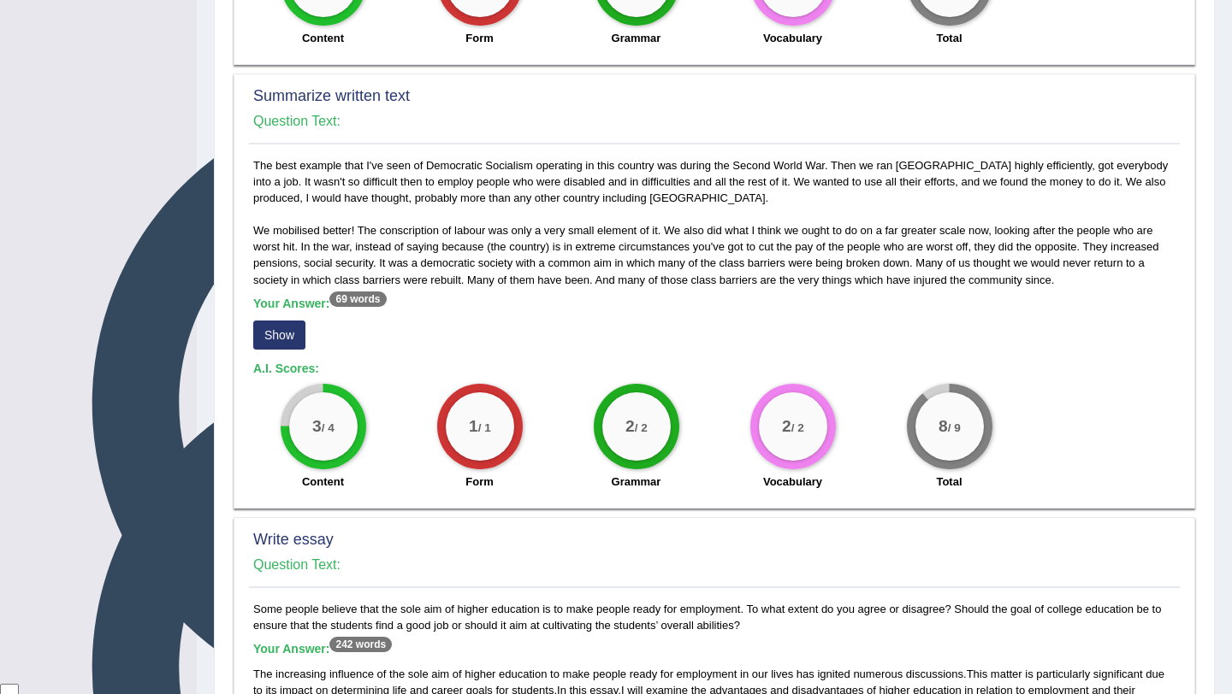
click at [280, 341] on button "Show" at bounding box center [279, 335] width 52 height 29
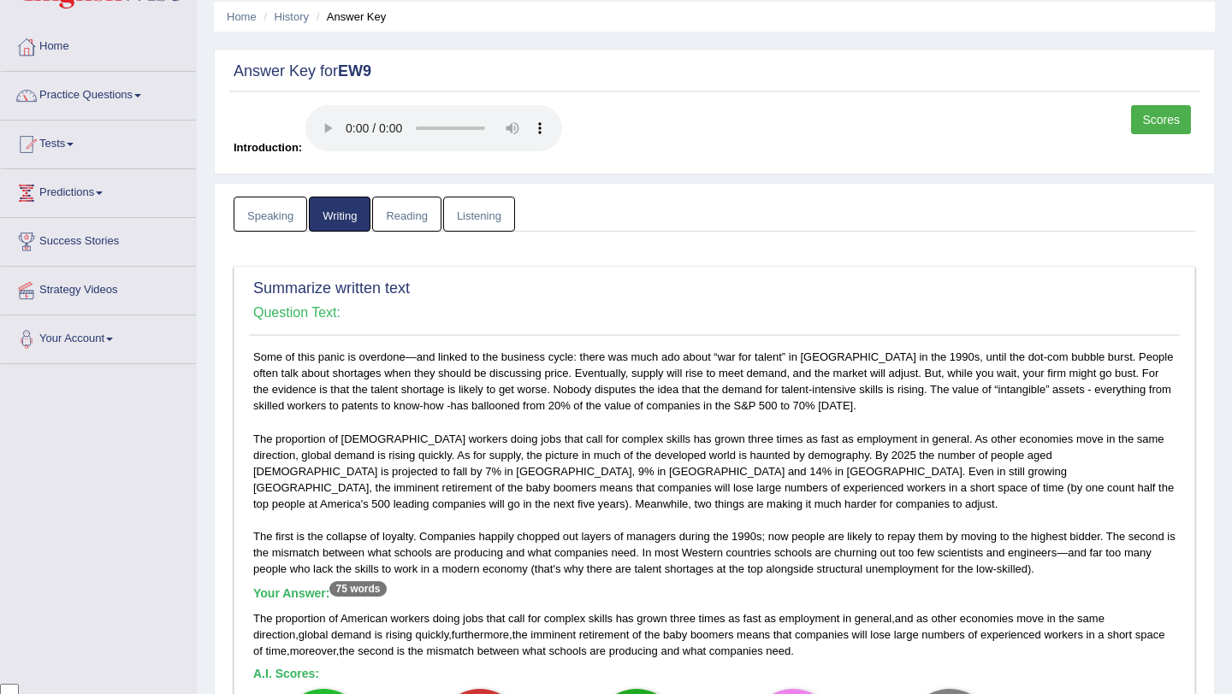
scroll to position [56, 0]
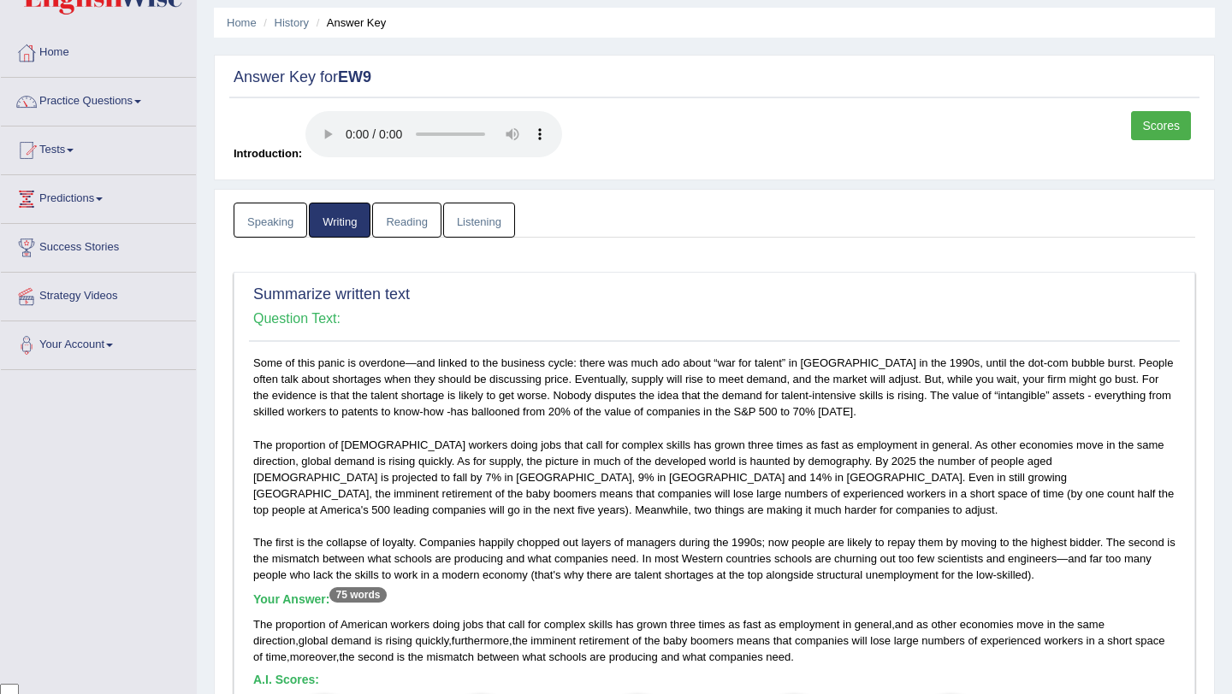
click at [255, 219] on link "Speaking" at bounding box center [270, 220] width 74 height 35
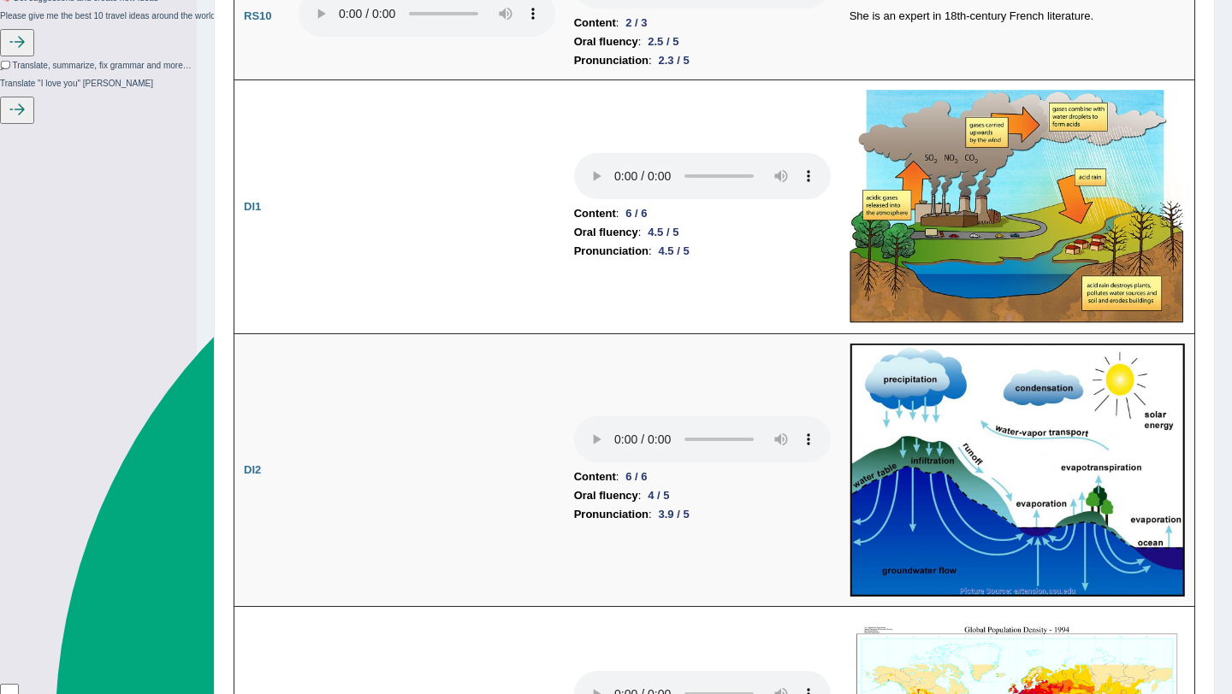
scroll to position [2331, 0]
